Goal: Information Seeking & Learning: Learn about a topic

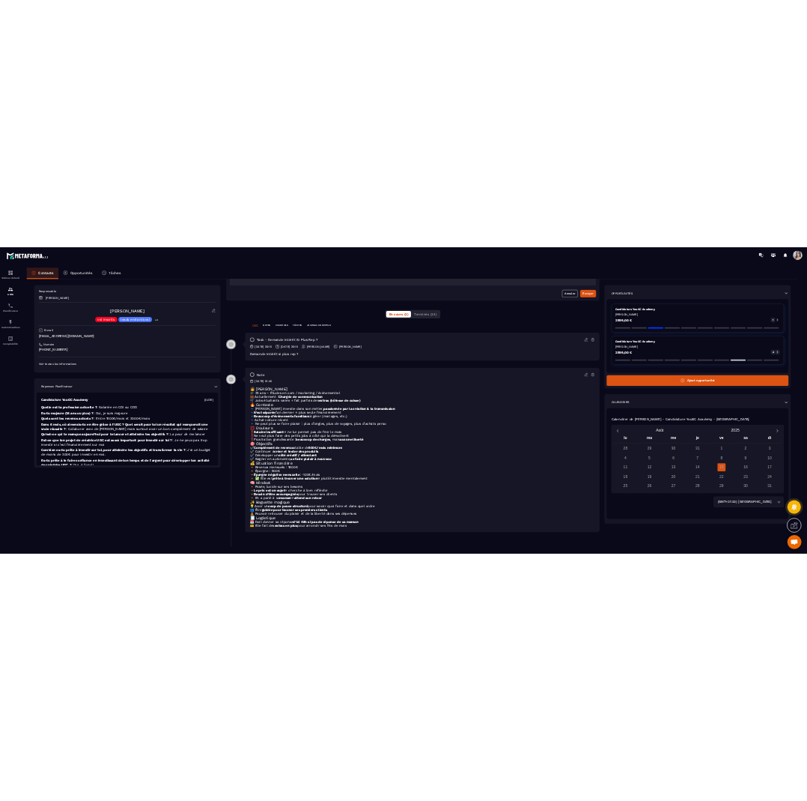
scroll to position [289, 0]
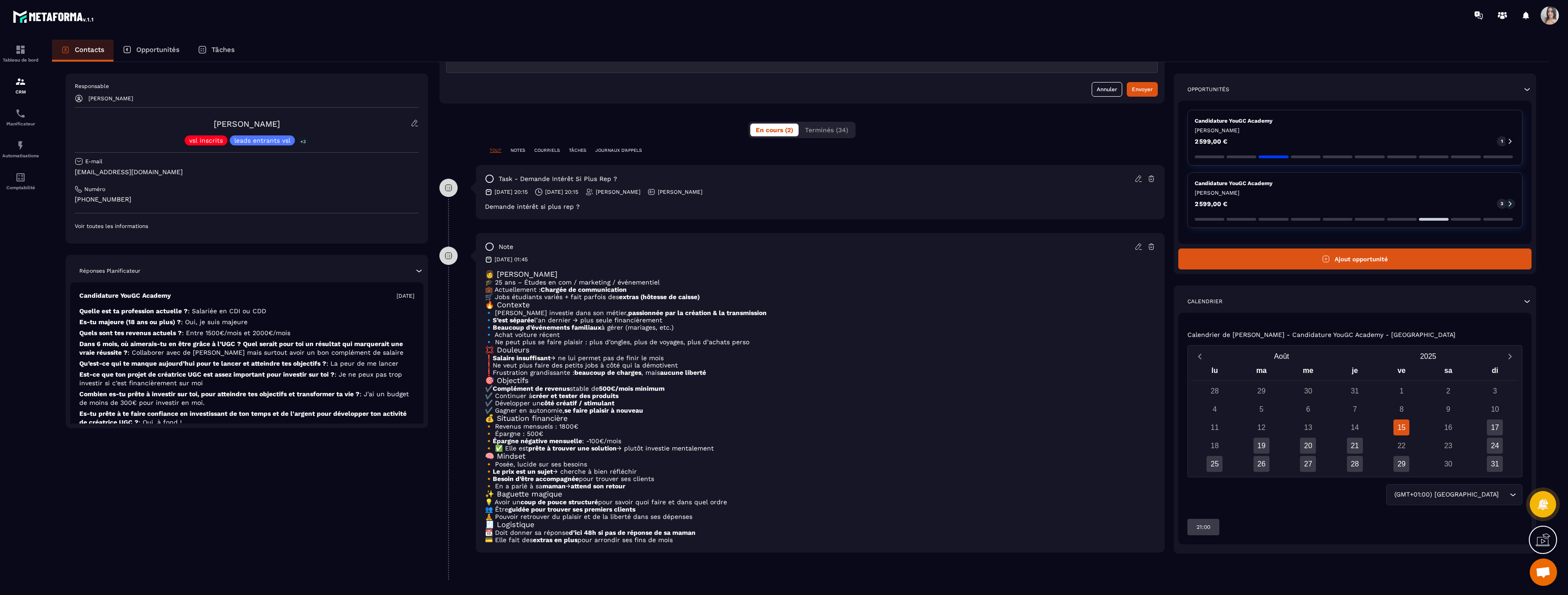
drag, startPoint x: 540, startPoint y: 508, endPoint x: 679, endPoint y: 540, distance: 142.6
click at [679, 540] on div "👩 [PERSON_NAME] 🎓 25 ans – Études en com / marketing / événementiel 💼 Actuellem…" at bounding box center [821, 406] width 671 height 273
click at [679, 540] on p "💳 Elle fait des extras en plus pour arrondir ses fins de mois" at bounding box center [821, 540] width 671 height 7
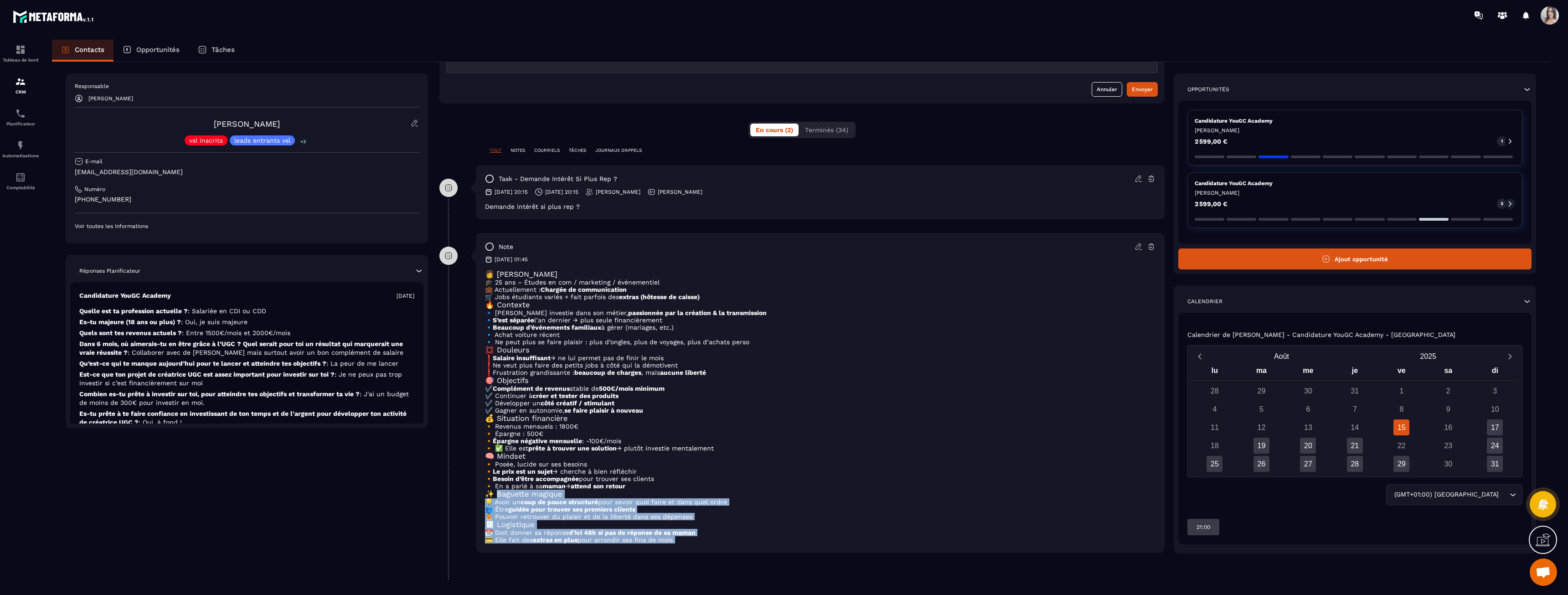
drag, startPoint x: 679, startPoint y: 540, endPoint x: 525, endPoint y: 487, distance: 162.9
click at [525, 487] on div "👩 [PERSON_NAME] 🎓 25 ans – Études en com / marketing / événementiel 💼 Actuellem…" at bounding box center [821, 406] width 671 height 273
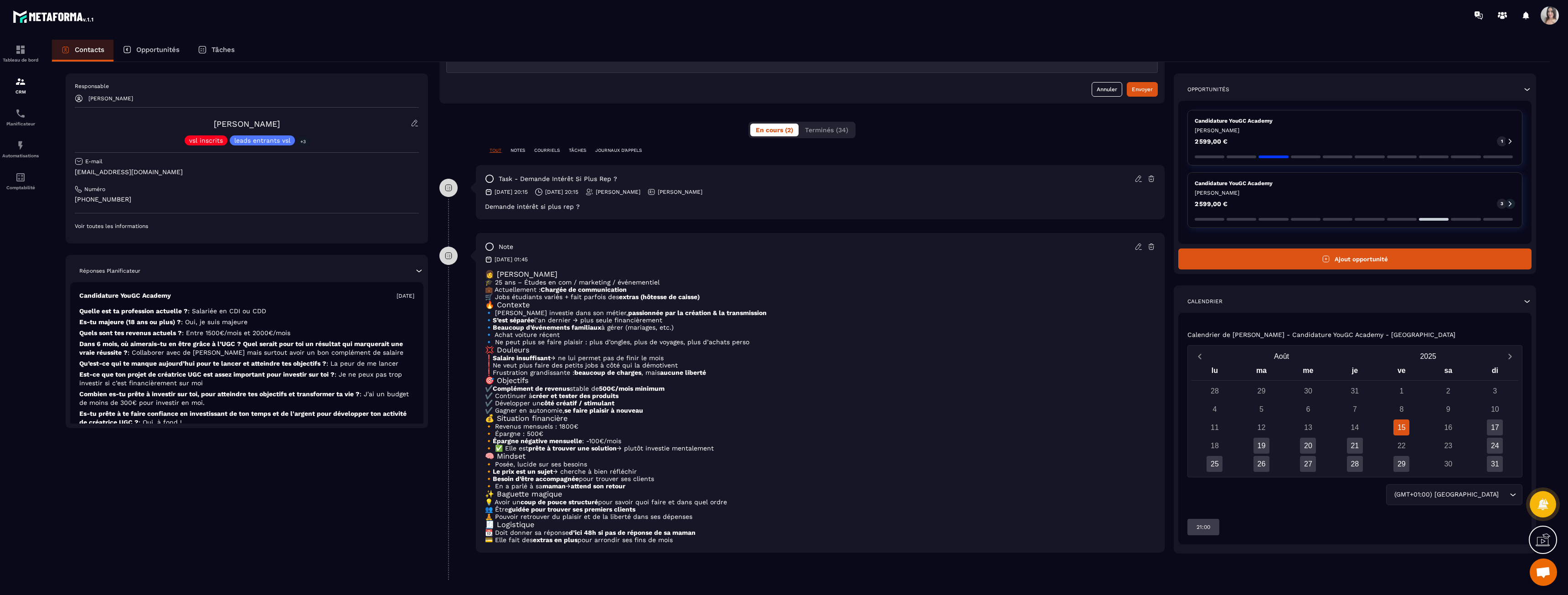
click at [527, 445] on p "🔸 ✅ Elle est prête à trouver une solution → plutôt investie mentalement" at bounding box center [821, 448] width 671 height 7
drag, startPoint x: 522, startPoint y: 418, endPoint x: 686, endPoint y: 538, distance: 203.2
click at [686, 538] on div "👩 [PERSON_NAME] 🎓 25 ans – Études en com / marketing / événementiel 💼 Actuellem…" at bounding box center [821, 406] width 671 height 273
click at [686, 538] on p "💳 Elle fait des extras en plus pour arrondir ses fins de mois" at bounding box center [821, 540] width 671 height 7
drag, startPoint x: 693, startPoint y: 538, endPoint x: 509, endPoint y: 417, distance: 220.2
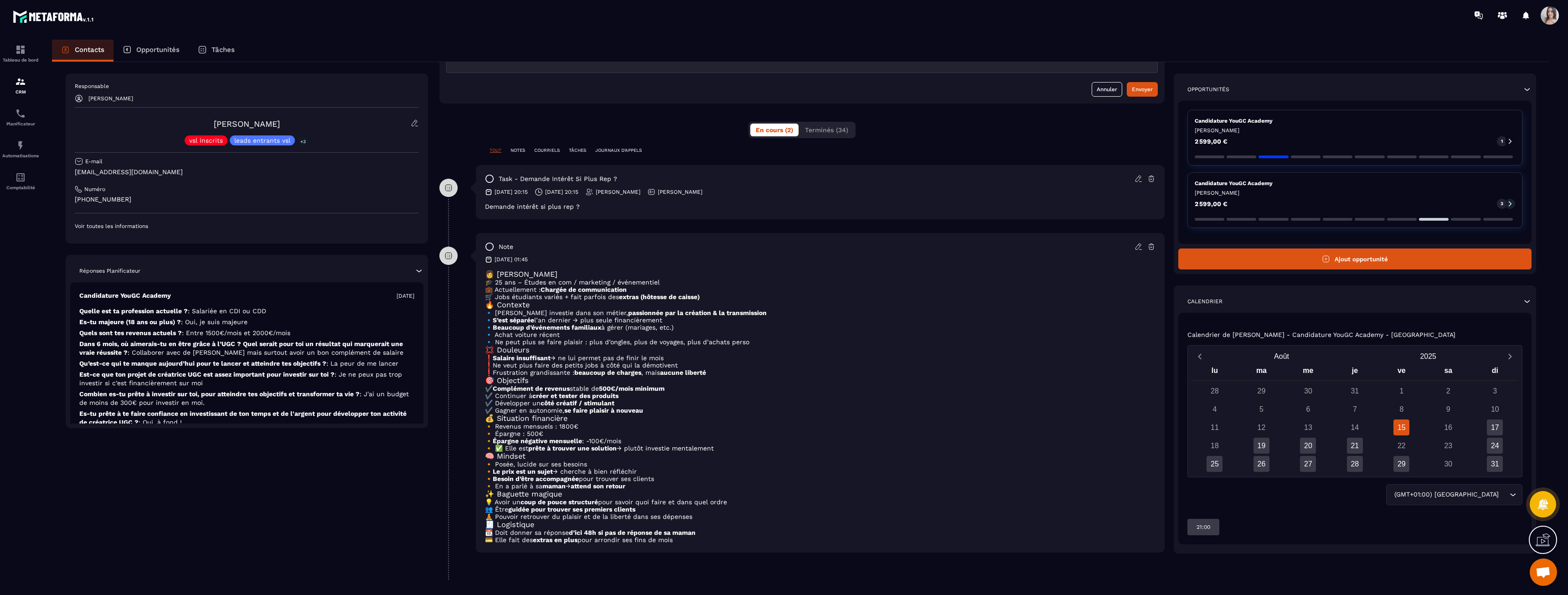
click at [509, 417] on div "👩 [PERSON_NAME] 🎓 25 ans – Études en com / marketing / événementiel 💼 Actuellem…" at bounding box center [821, 406] width 671 height 273
click at [509, 430] on p "🔸 Épargne : 500€" at bounding box center [821, 434] width 671 height 7
drag, startPoint x: 505, startPoint y: 410, endPoint x: 688, endPoint y: 535, distance: 221.6
click at [688, 535] on div "👩 [PERSON_NAME] 🎓 25 ans – Études en com / marketing / événementiel 💼 Actuellem…" at bounding box center [821, 406] width 671 height 273
click at [688, 537] on p "💳 Elle fait des extras en plus pour arrondir ses fins de mois" at bounding box center [821, 540] width 671 height 7
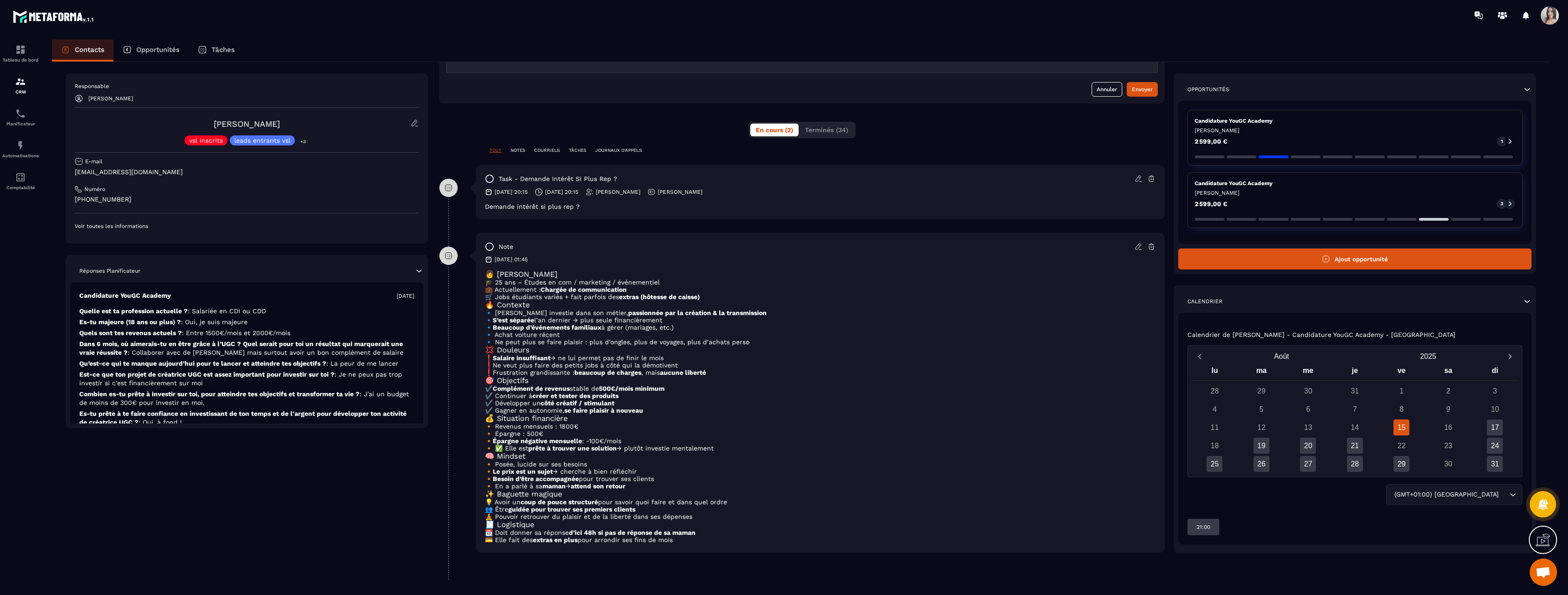
drag, startPoint x: 692, startPoint y: 535, endPoint x: 516, endPoint y: 445, distance: 197.7
click at [516, 445] on div "👩 [PERSON_NAME] 🎓 25 ans – Études en com / marketing / événementiel 💼 Actuellem…" at bounding box center [821, 406] width 671 height 273
click at [516, 452] on h3 "🧠 Mindset" at bounding box center [821, 456] width 671 height 9
drag, startPoint x: 514, startPoint y: 437, endPoint x: 694, endPoint y: 538, distance: 206.4
click at [694, 538] on div "👩 [PERSON_NAME] 🎓 25 ans – Études en com / marketing / événementiel 💼 Actuellem…" at bounding box center [821, 406] width 671 height 273
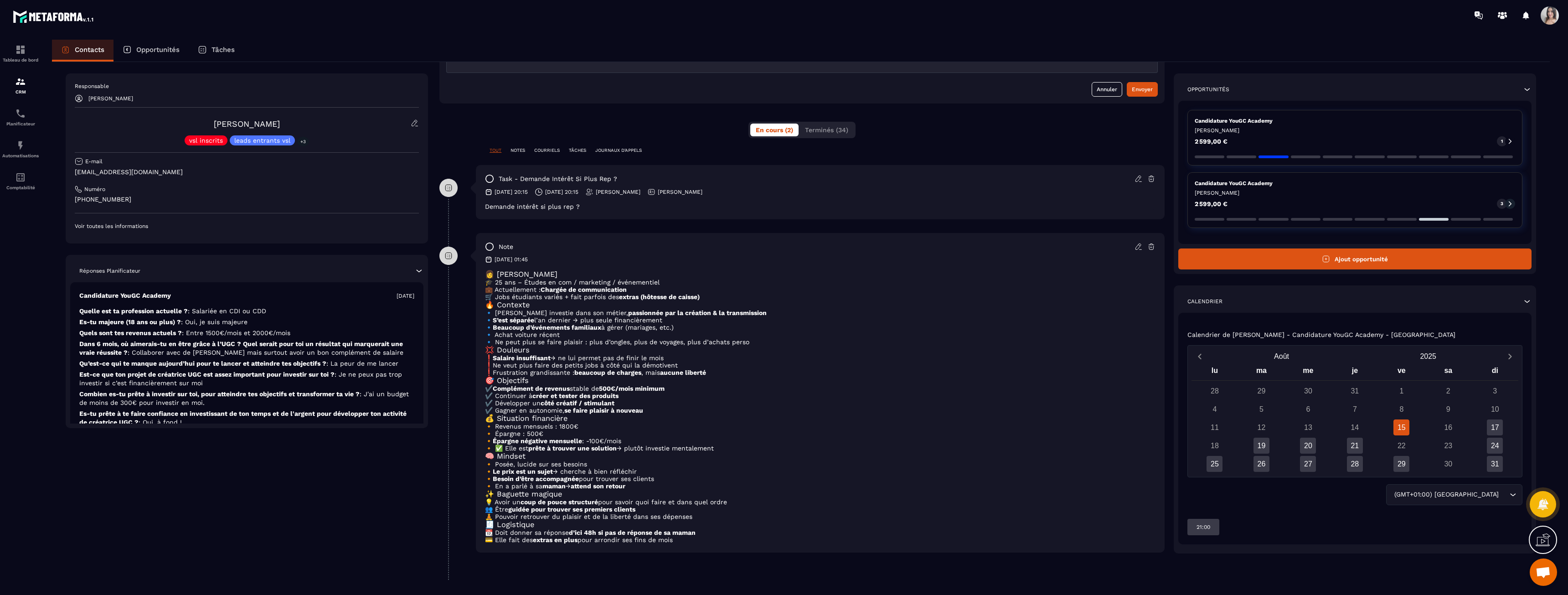
click at [694, 538] on p "💳 Elle fait des extras en plus pour arrondir ses fins de mois" at bounding box center [821, 540] width 671 height 7
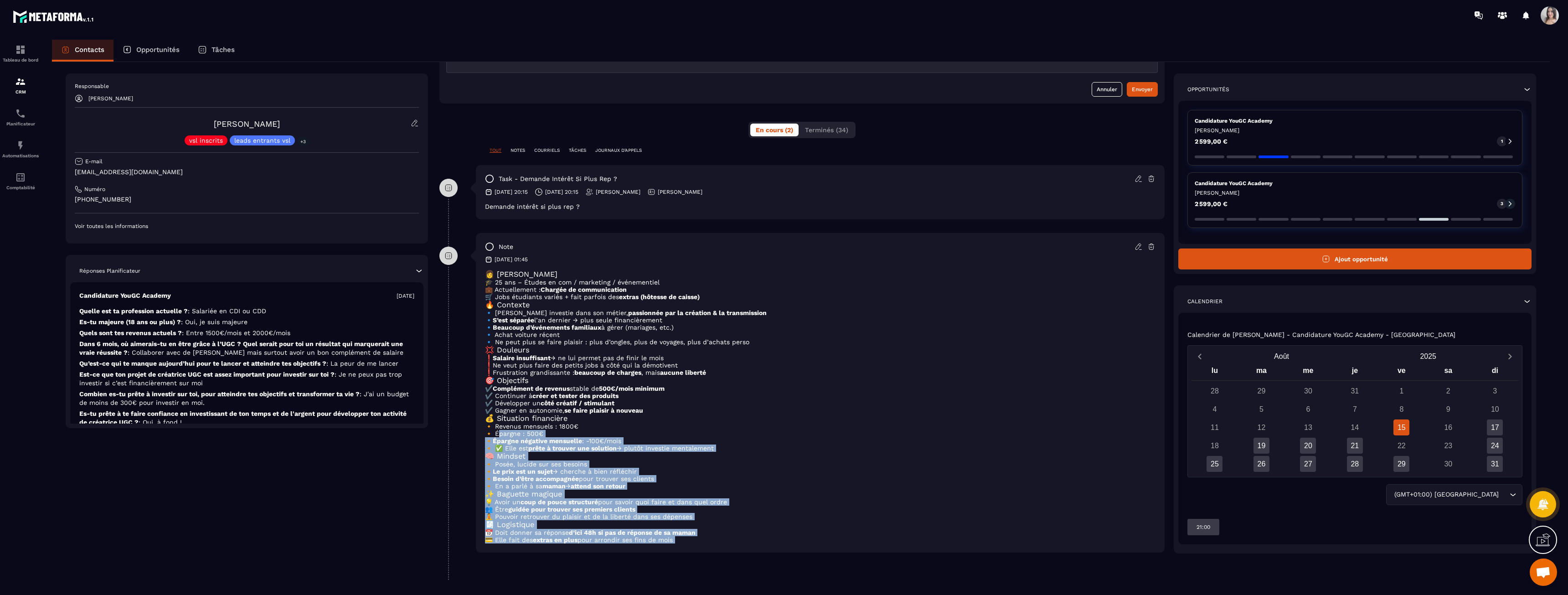
drag, startPoint x: 694, startPoint y: 538, endPoint x: 518, endPoint y: 410, distance: 217.6
click at [518, 410] on div "👩 [PERSON_NAME] 🎓 25 ans – Études en com / marketing / événementiel 💼 Actuellem…" at bounding box center [821, 406] width 671 height 273
click at [518, 430] on p "🔸 Épargne : 500€" at bounding box center [821, 434] width 671 height 7
drag, startPoint x: 518, startPoint y: 410, endPoint x: 695, endPoint y: 541, distance: 220.2
click at [695, 541] on div "👩 [PERSON_NAME] 🎓 25 ans – Études en com / marketing / événementiel 💼 Actuellem…" at bounding box center [821, 406] width 671 height 273
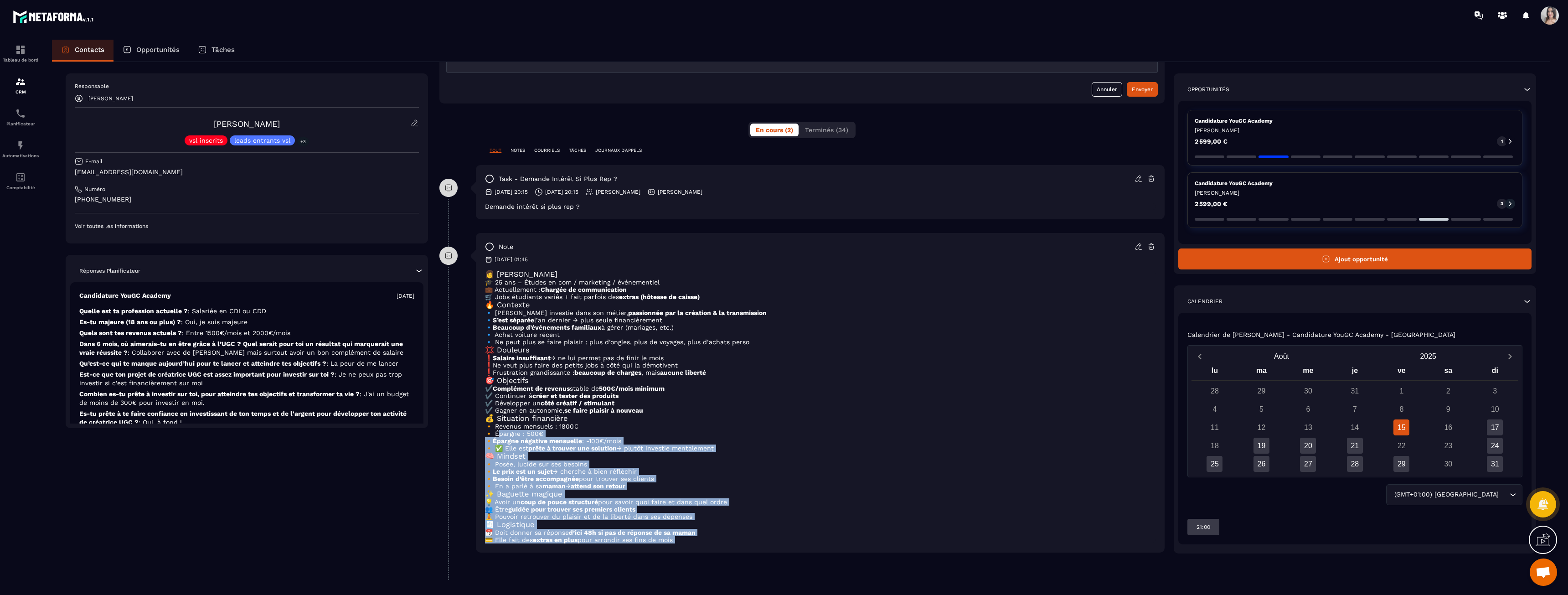
click at [695, 541] on p "💳 Elle fait des extras en plus pour arrondir ses fins de mois" at bounding box center [821, 540] width 671 height 7
drag, startPoint x: 695, startPoint y: 541, endPoint x: 503, endPoint y: 411, distance: 231.9
click at [503, 413] on div "👩 [PERSON_NAME] 🎓 25 ans – Études en com / marketing / événementiel 💼 Actuellem…" at bounding box center [821, 406] width 671 height 273
click at [503, 430] on p "🔸 Épargne : 500€" at bounding box center [821, 434] width 671 height 7
drag, startPoint x: 503, startPoint y: 409, endPoint x: 685, endPoint y: 540, distance: 224.2
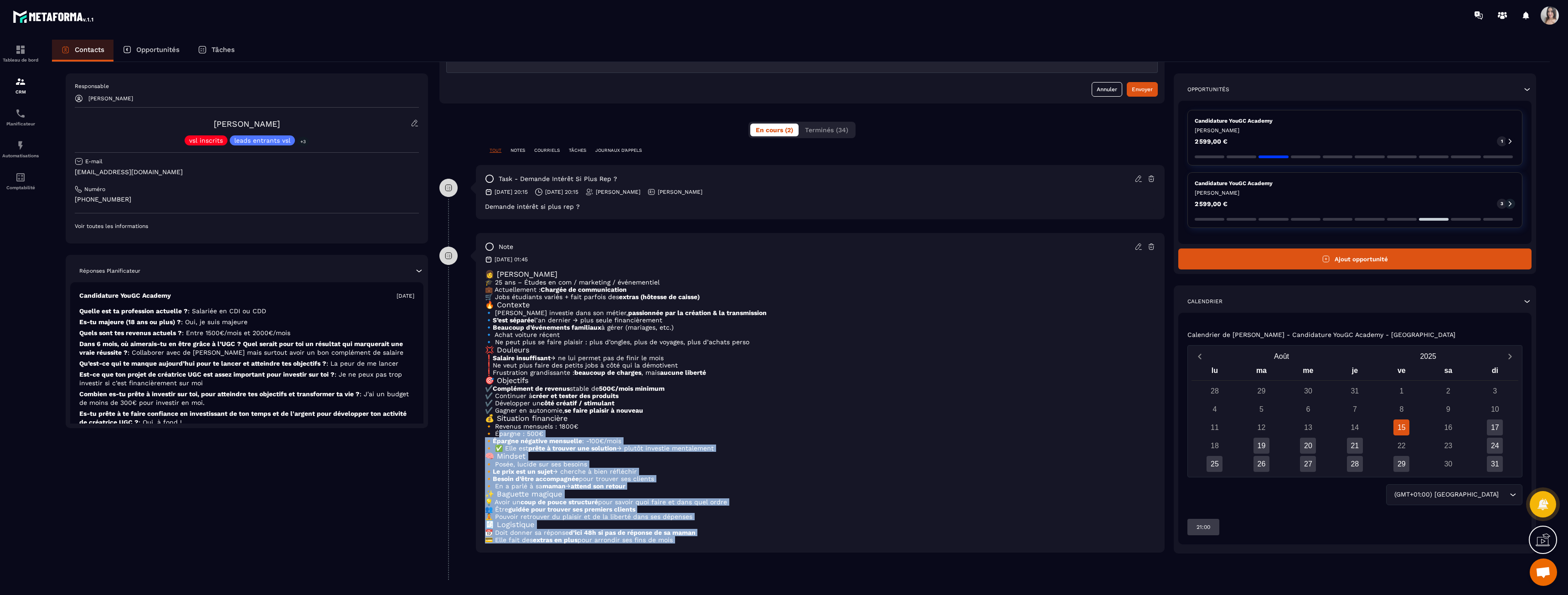
click at [685, 540] on div "👩 [PERSON_NAME] 🎓 25 ans – Études en com / marketing / événementiel 💼 Actuellem…" at bounding box center [821, 406] width 671 height 273
click at [686, 540] on p "💳 Elle fait des extras en plus pour arrondir ses fins de mois" at bounding box center [821, 540] width 671 height 7
drag, startPoint x: 686, startPoint y: 540, endPoint x: 516, endPoint y: 430, distance: 202.5
click at [520, 437] on div "👩 [PERSON_NAME] 🎓 25 ans – Études en com / marketing / événementiel 💼 Actuellem…" at bounding box center [821, 406] width 671 height 273
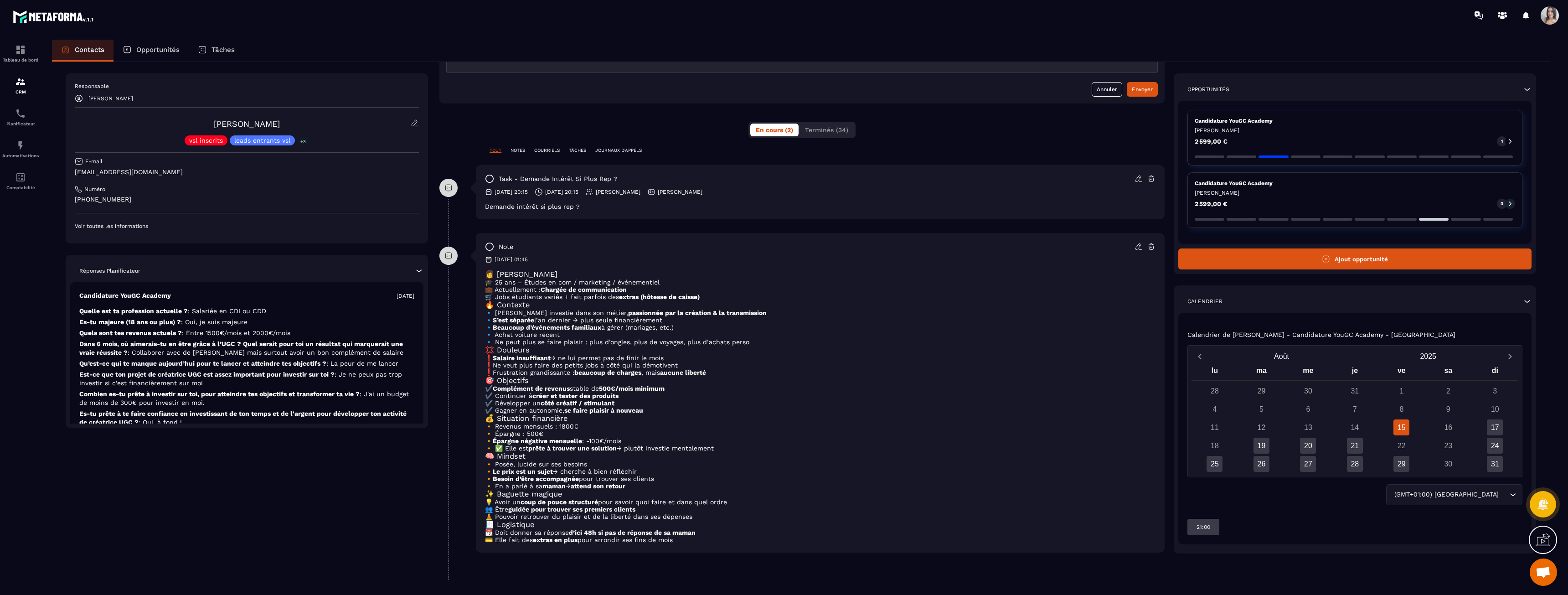
click at [516, 445] on p "🔸 ✅ Elle est prête à trouver une solution → plutôt investie mentalement" at bounding box center [821, 448] width 671 height 7
drag, startPoint x: 513, startPoint y: 400, endPoint x: 685, endPoint y: 538, distance: 220.5
click at [685, 538] on div "👩 [PERSON_NAME] 🎓 25 ans – Études en com / marketing / événementiel 💼 Actuellem…" at bounding box center [821, 406] width 671 height 273
click at [685, 538] on p "💳 Elle fait des extras en plus pour arrondir ses fins de mois" at bounding box center [821, 540] width 671 height 7
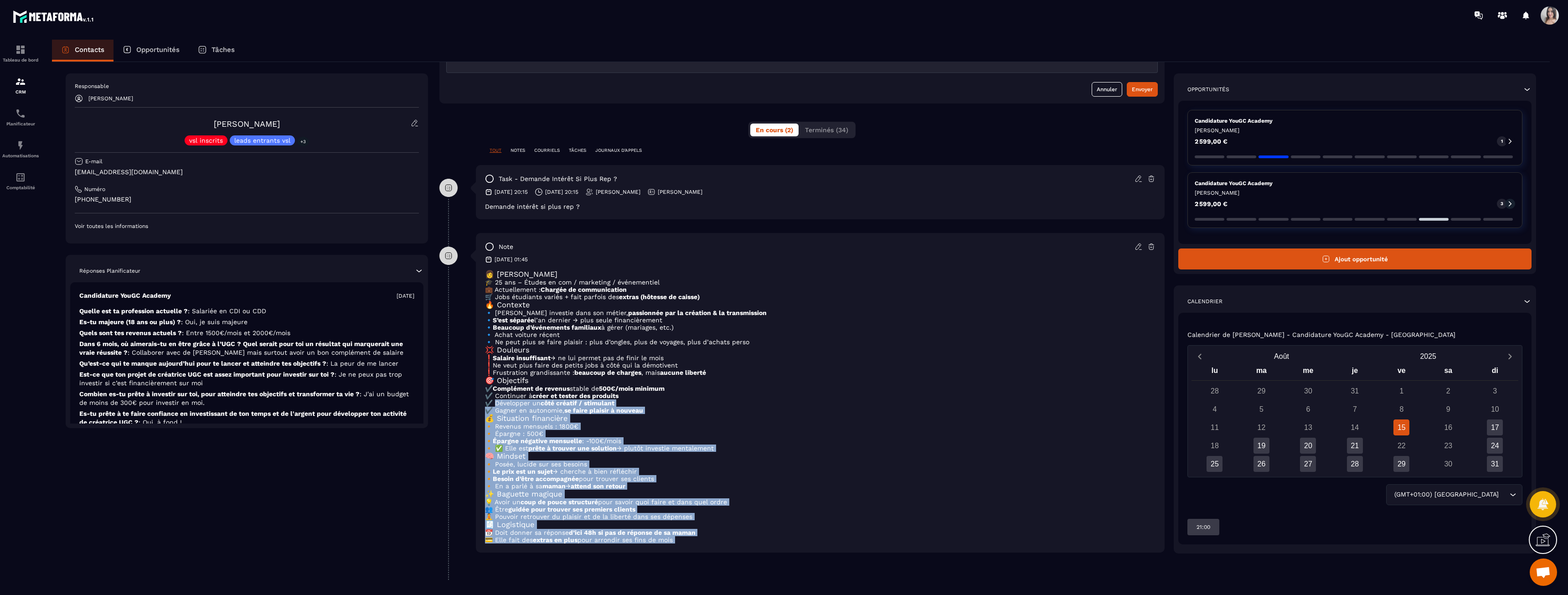
drag, startPoint x: 685, startPoint y: 538, endPoint x: 493, endPoint y: 378, distance: 249.9
click at [493, 379] on div "👩 [PERSON_NAME] 🎓 25 ans – Études en com / marketing / événementiel 💼 Actuellem…" at bounding box center [821, 406] width 671 height 273
click at [493, 400] on p "✔️ Développer un côté créatif / stimulant" at bounding box center [821, 403] width 671 height 7
drag, startPoint x: 516, startPoint y: 364, endPoint x: 681, endPoint y: 535, distance: 237.6
click at [681, 535] on div "👩 [PERSON_NAME] 🎓 25 ans – Études en com / marketing / événementiel 💼 Actuellem…" at bounding box center [821, 406] width 671 height 273
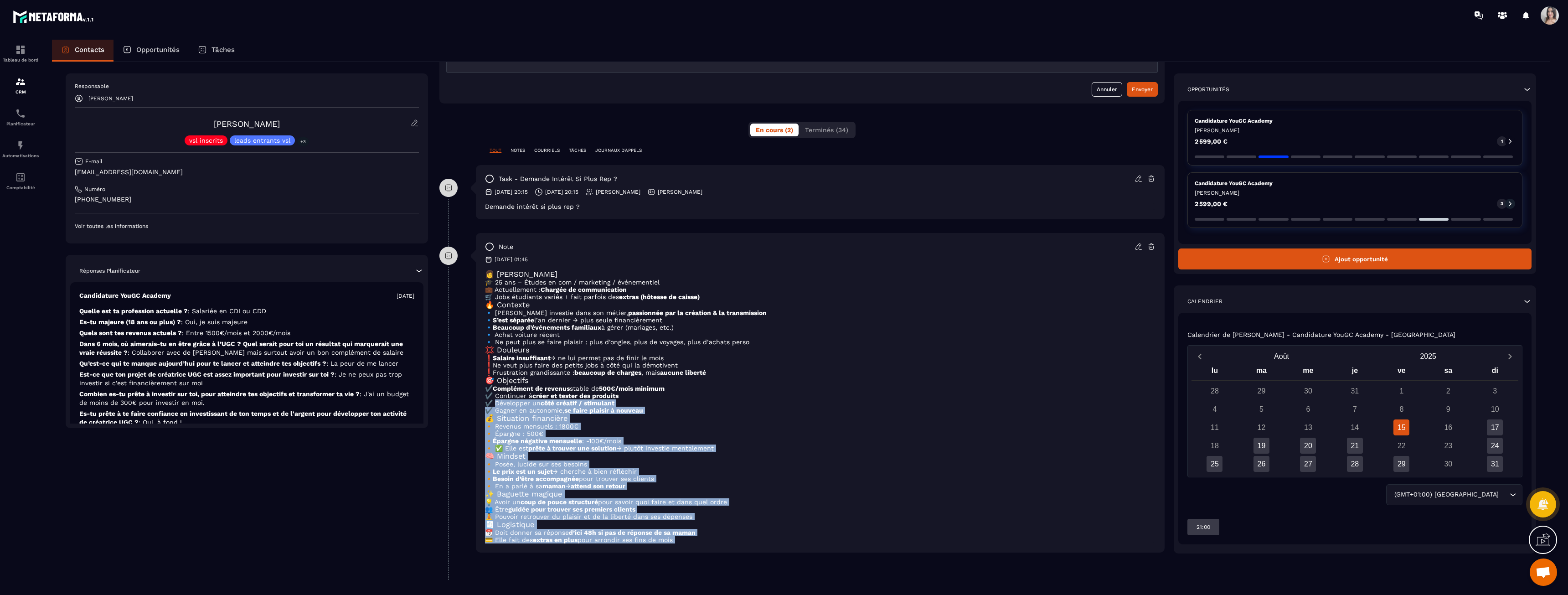
click at [682, 537] on p "💳 Elle fait des extras en plus pour arrondir ses fins de mois" at bounding box center [821, 540] width 671 height 7
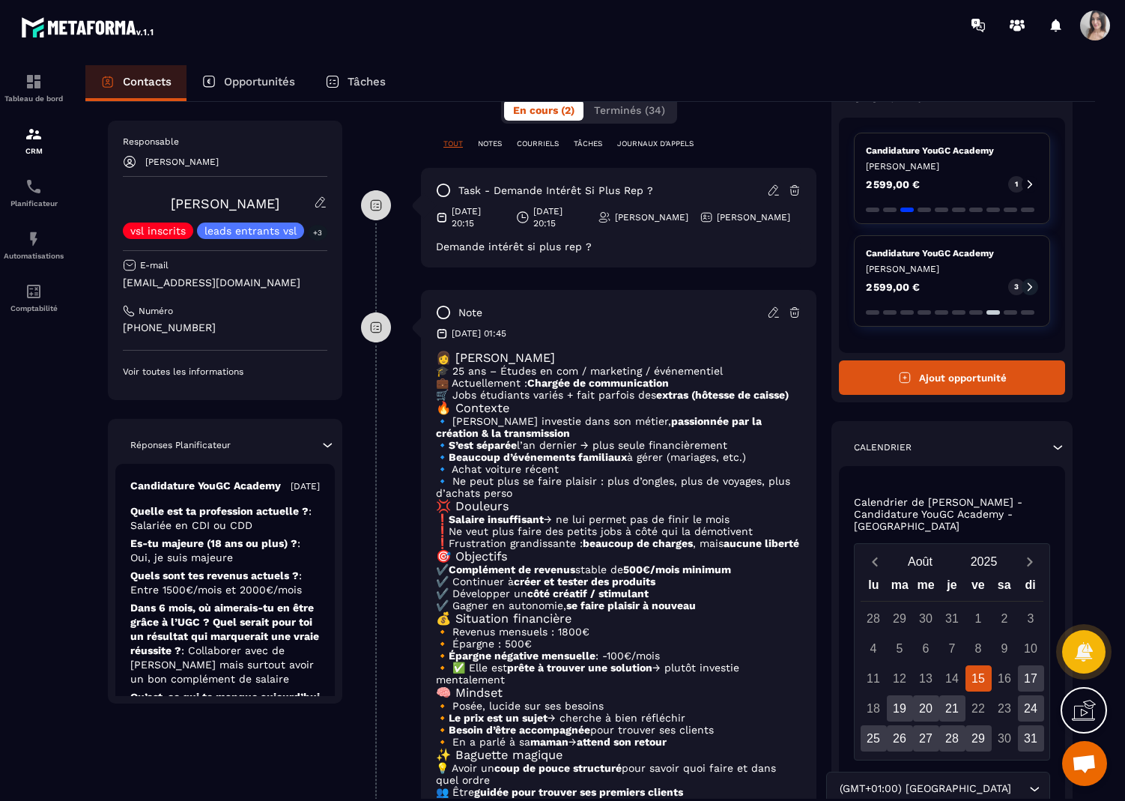
scroll to position [0, 0]
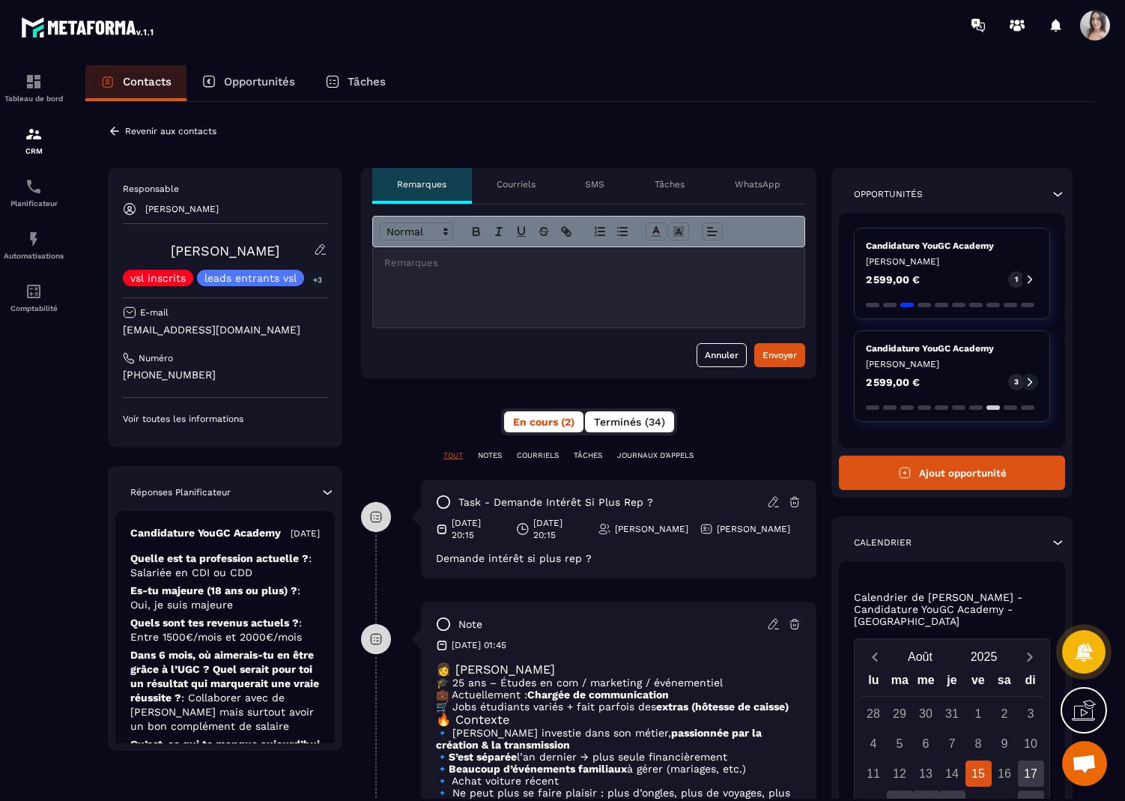
click at [638, 425] on span "Terminés (34)" at bounding box center [629, 422] width 71 height 12
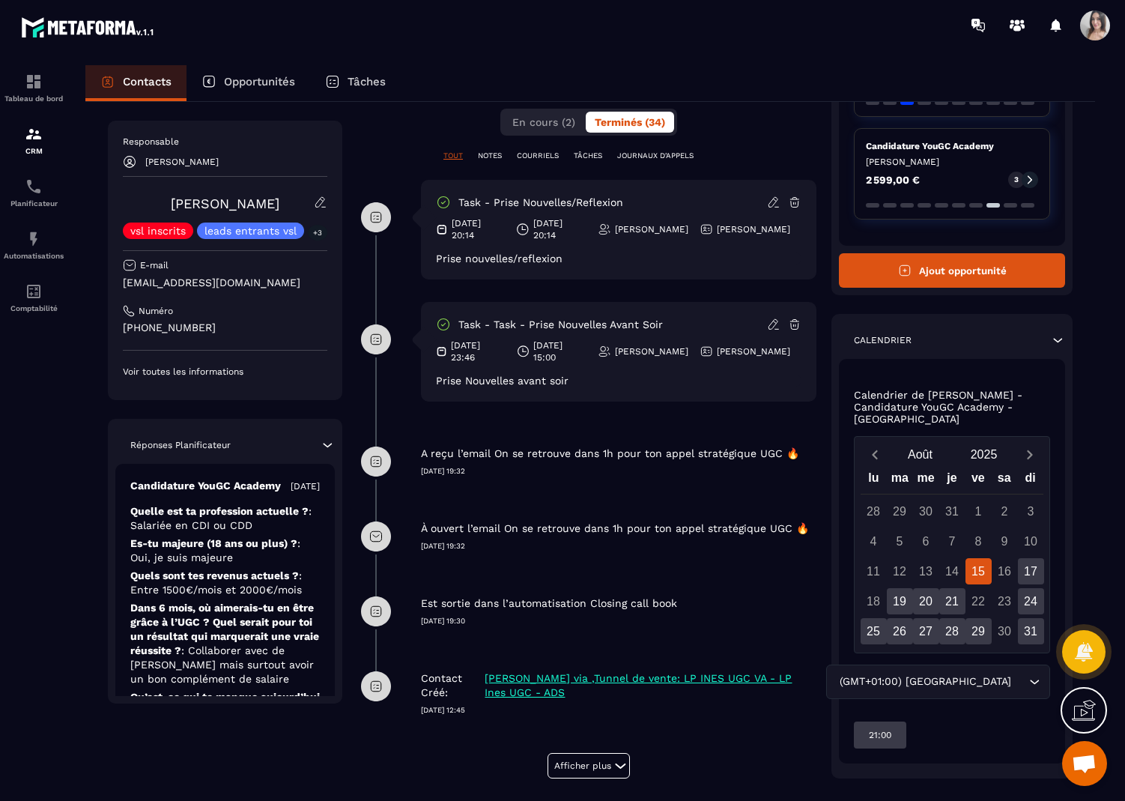
scroll to position [324, 0]
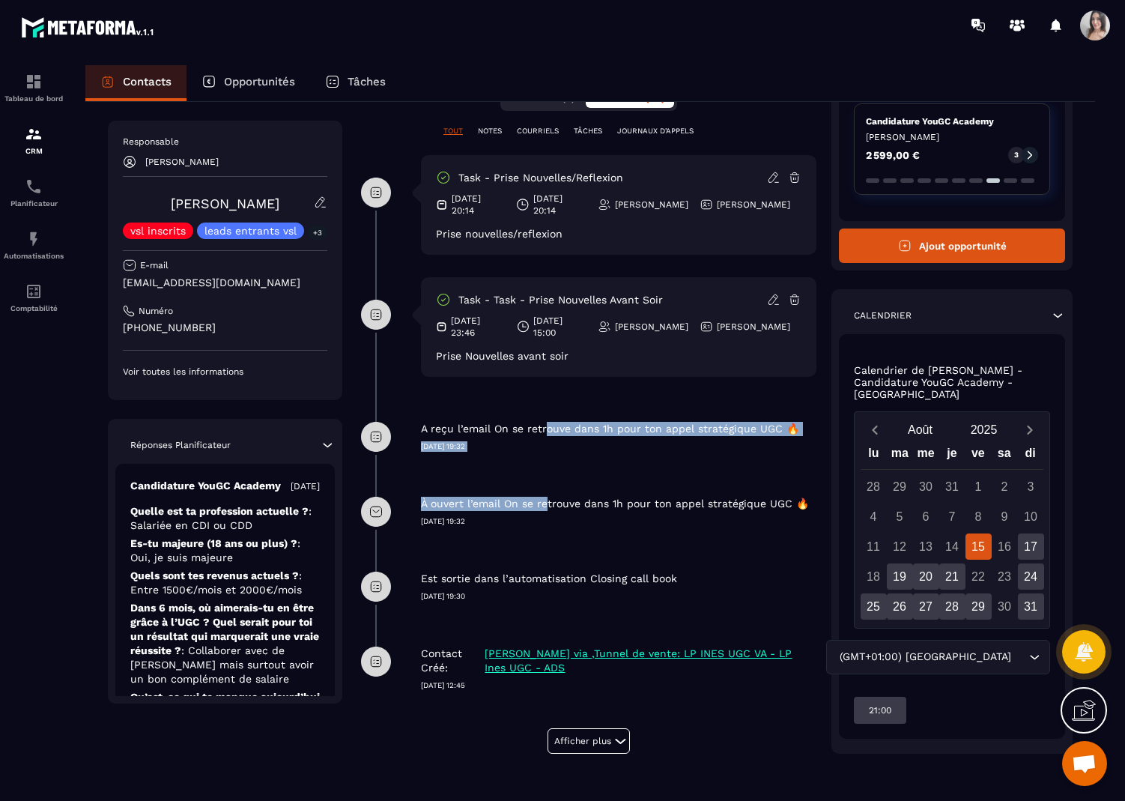
drag, startPoint x: 539, startPoint y: 428, endPoint x: 539, endPoint y: 484, distance: 55.4
click at [539, 482] on div "**********" at bounding box center [588, 298] width 455 height 910
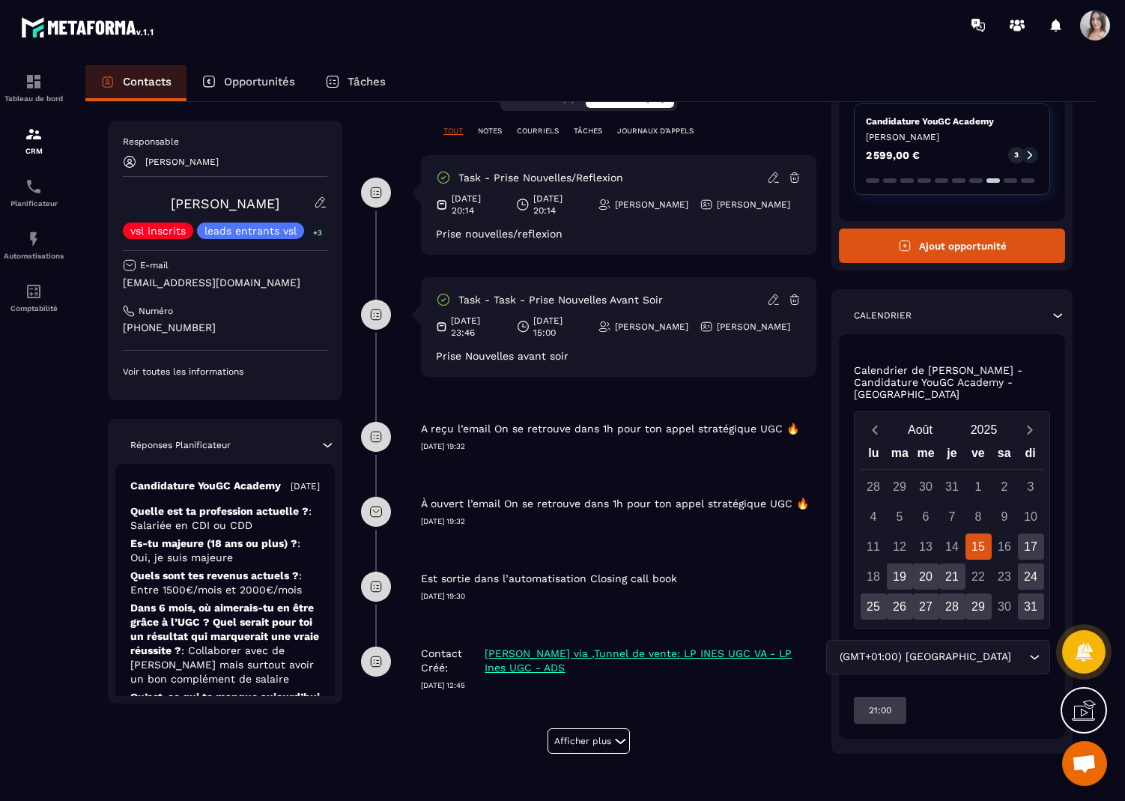
click at [490, 581] on p "Est sortie dans l’automatisation Closing call book" at bounding box center [549, 578] width 256 height 14
drag, startPoint x: 488, startPoint y: 577, endPoint x: 496, endPoint y: 596, distance: 20.5
click at [496, 596] on div "Est sortie dans l’automatisation Closing call book [DATE] 19:30" at bounding box center [618, 575] width 395 height 52
click at [496, 596] on p "[DATE] 19:30" at bounding box center [618, 596] width 395 height 10
drag, startPoint x: 496, startPoint y: 596, endPoint x: 451, endPoint y: 574, distance: 50.9
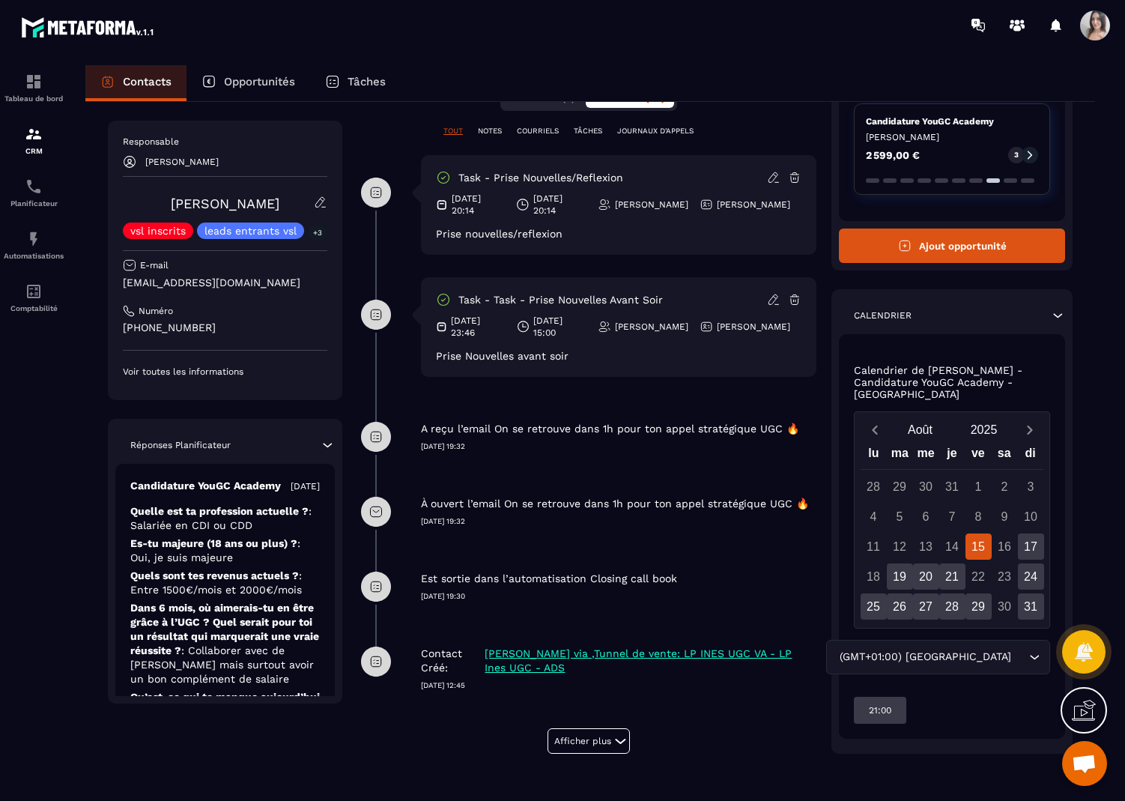
click at [452, 574] on div "Est sortie dans l’automatisation Closing call book [DATE] 19:30" at bounding box center [618, 575] width 395 height 52
click at [451, 574] on p "Est sortie dans l’automatisation Closing call book" at bounding box center [549, 578] width 256 height 14
drag, startPoint x: 441, startPoint y: 420, endPoint x: 534, endPoint y: 443, distance: 95.5
click at [534, 443] on div "A reçu l’email On se retrouve dans 1h pour ton appel stratégique UGC 🔥 [DATE] 1…" at bounding box center [618, 425] width 395 height 52
click at [534, 443] on p "[DATE] 19:32" at bounding box center [618, 446] width 395 height 10
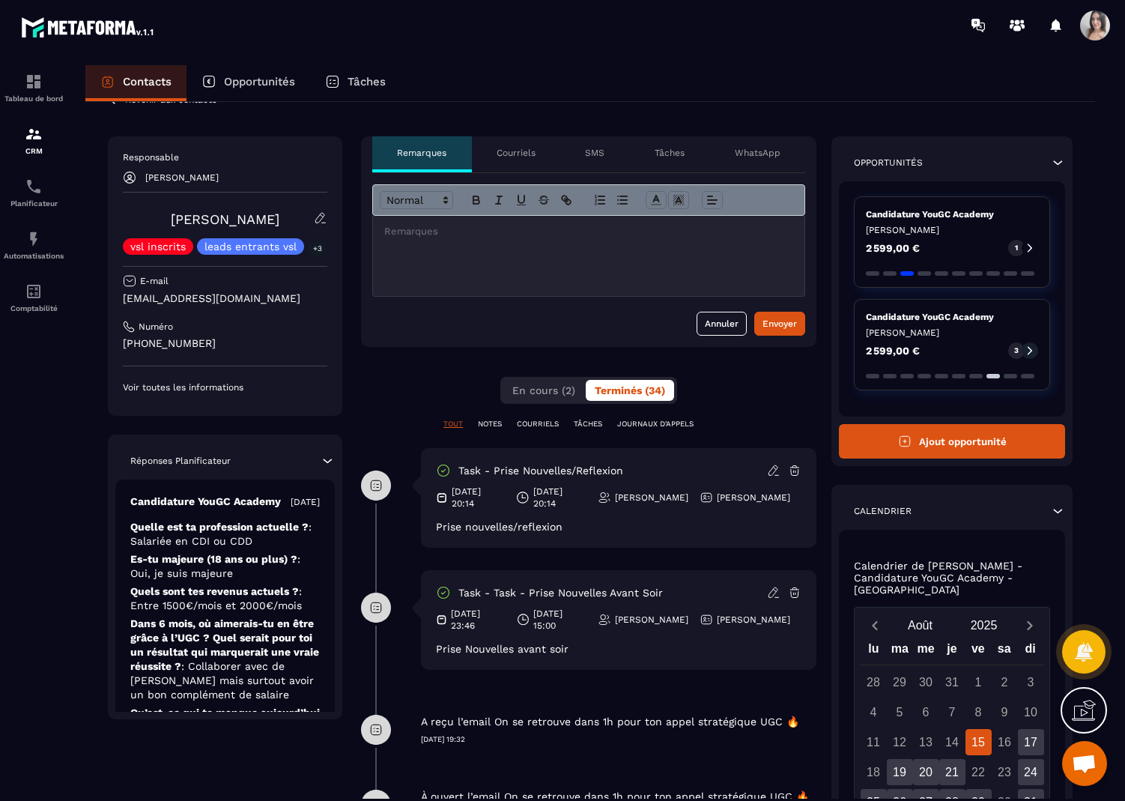
scroll to position [0, 0]
